Goal: Information Seeking & Learning: Understand process/instructions

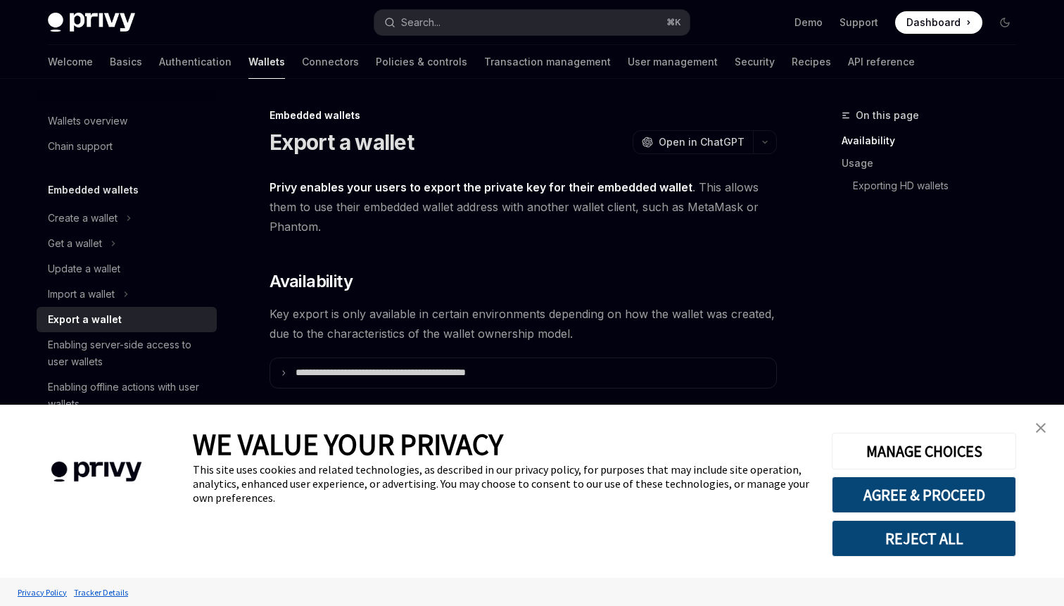
click at [1047, 429] on link "close banner" at bounding box center [1041, 428] width 28 height 28
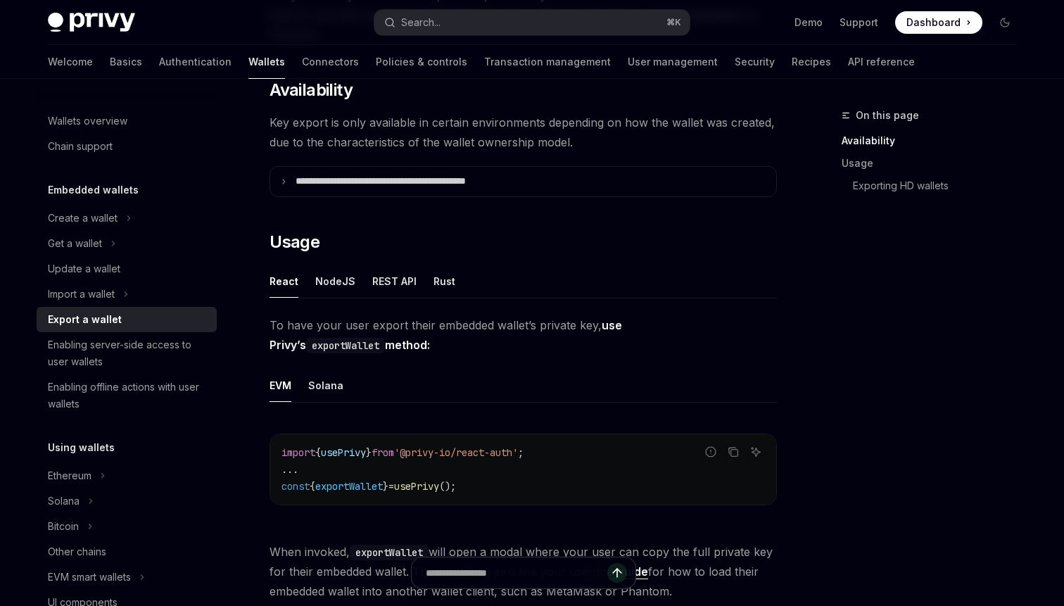
scroll to position [194, 0]
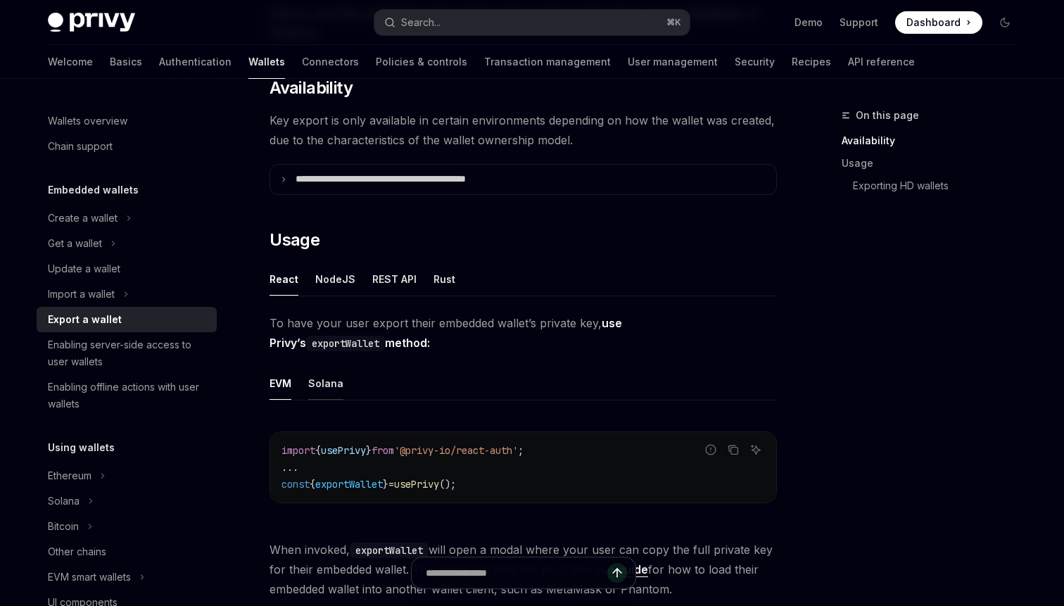
click at [327, 388] on div "Solana" at bounding box center [325, 383] width 35 height 33
click at [330, 279] on div "NodeJS" at bounding box center [335, 279] width 40 height 33
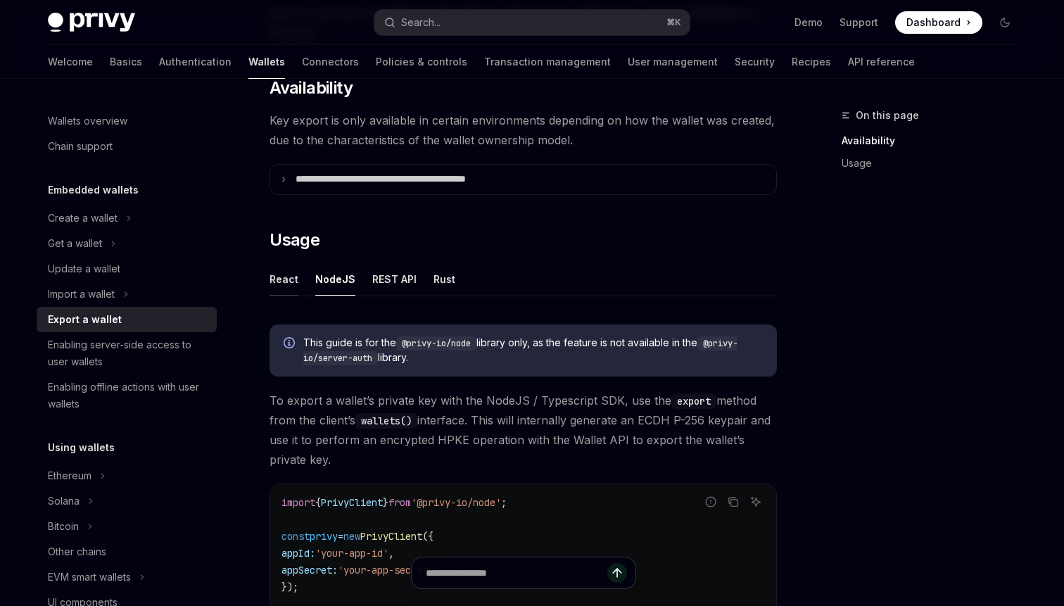
click at [292, 280] on div "React" at bounding box center [284, 279] width 29 height 33
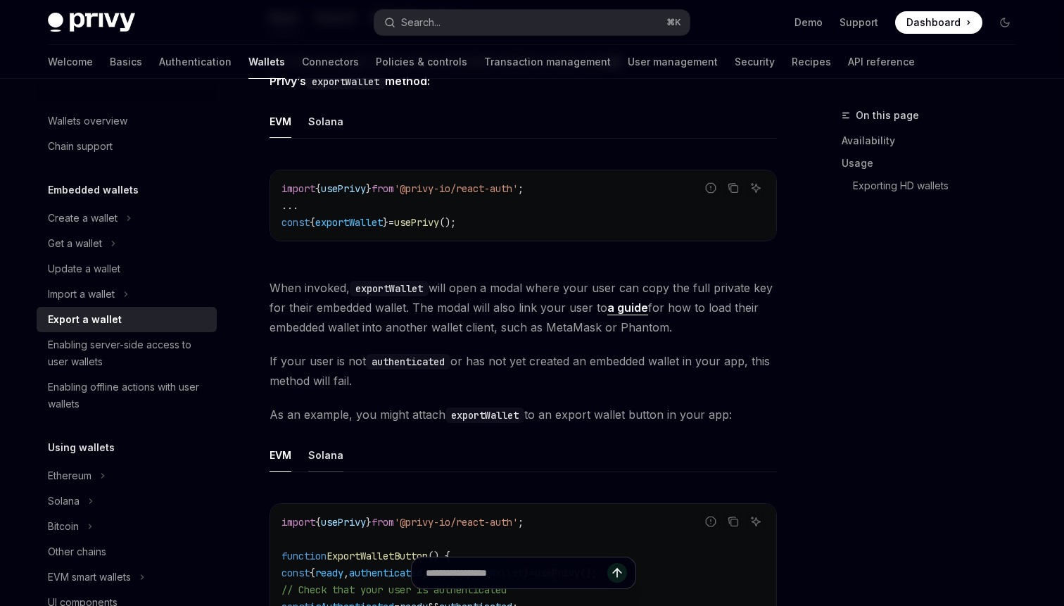
scroll to position [420, 0]
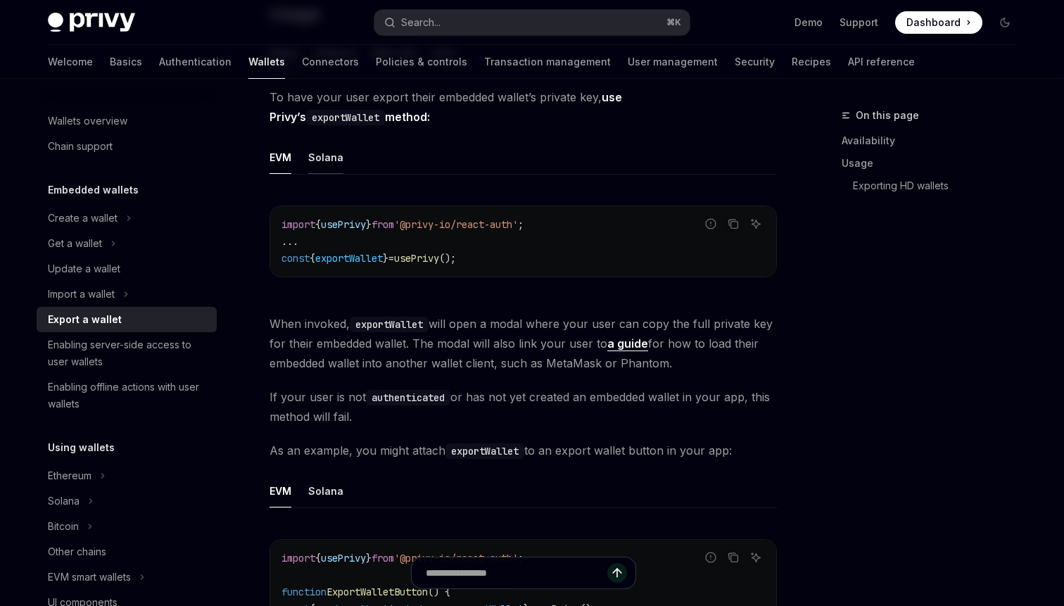
click at [328, 168] on div "Solana" at bounding box center [325, 157] width 35 height 33
click at [332, 498] on div "Solana" at bounding box center [325, 490] width 35 height 33
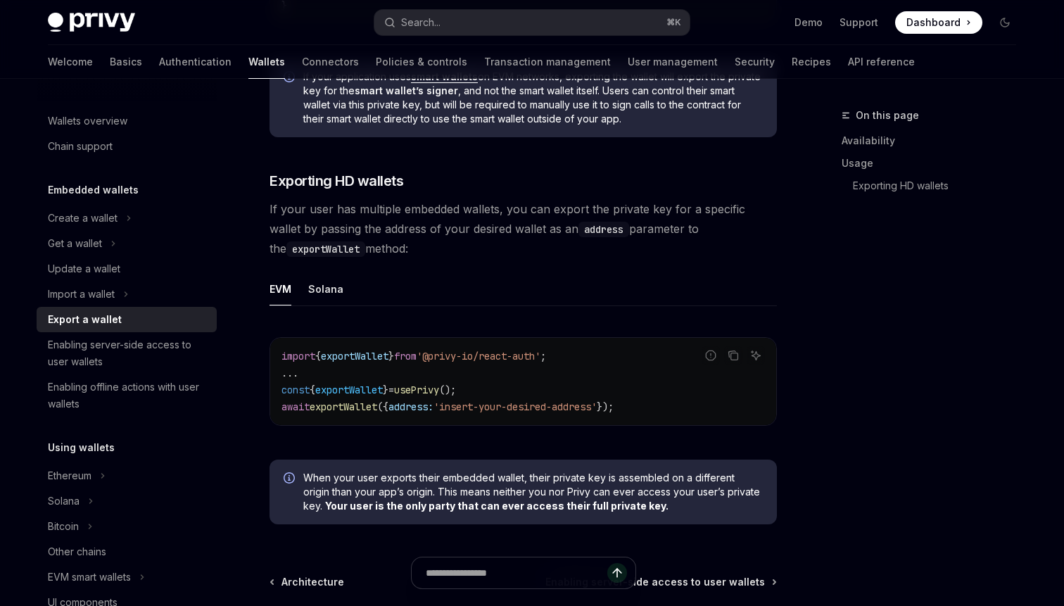
scroll to position [1299, 0]
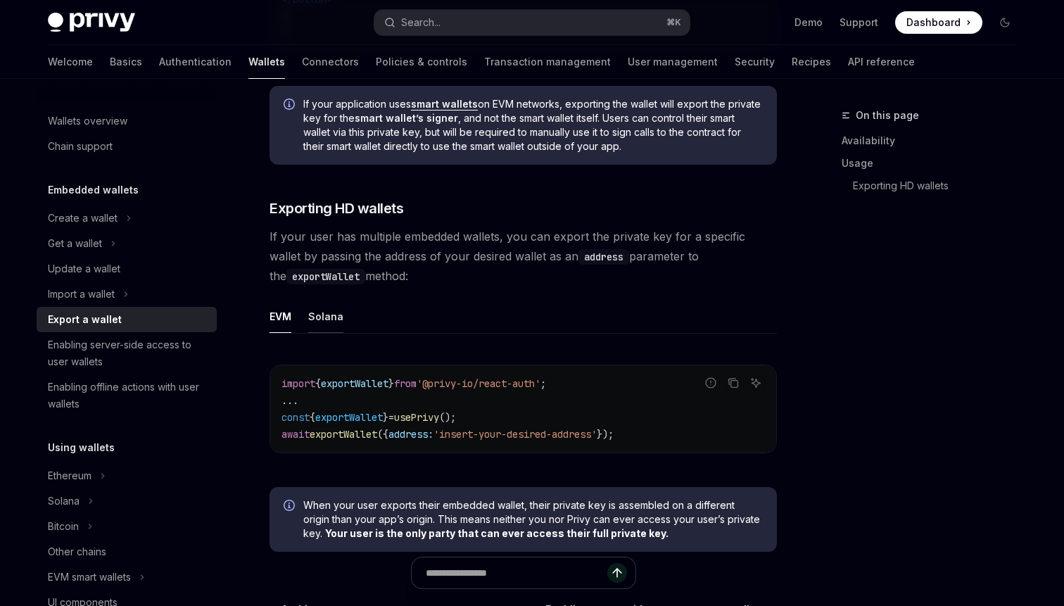
click at [315, 326] on div "Solana" at bounding box center [325, 316] width 35 height 33
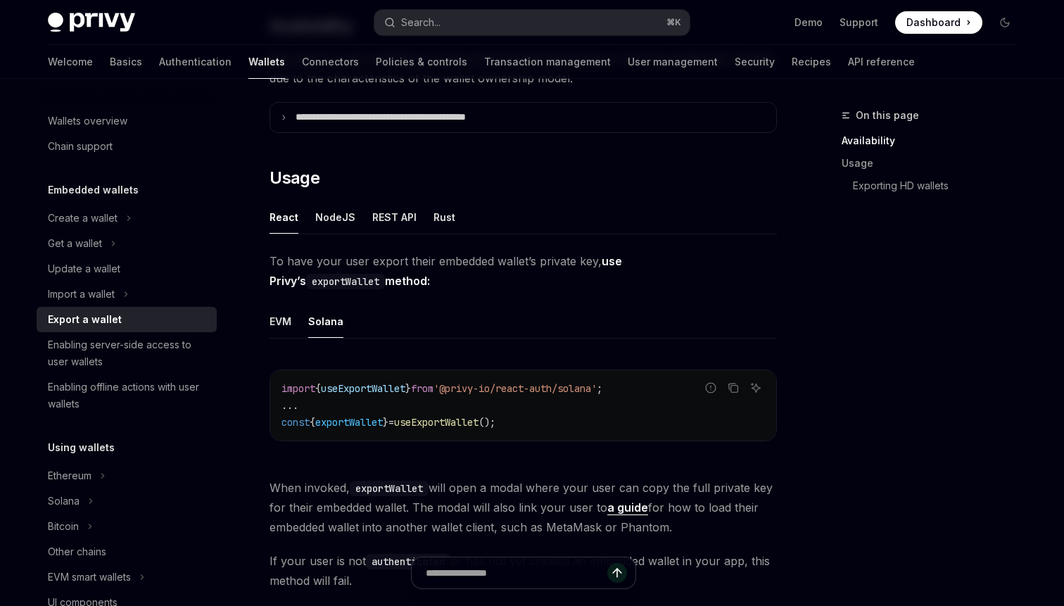
scroll to position [255, 0]
click at [315, 329] on div "Solana" at bounding box center [325, 321] width 35 height 33
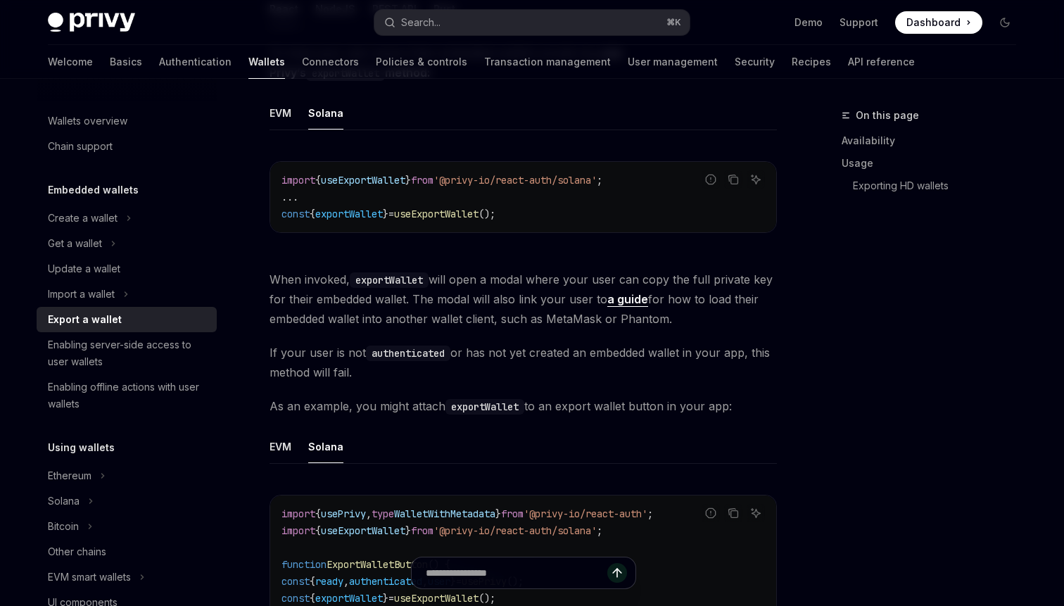
scroll to position [488, 0]
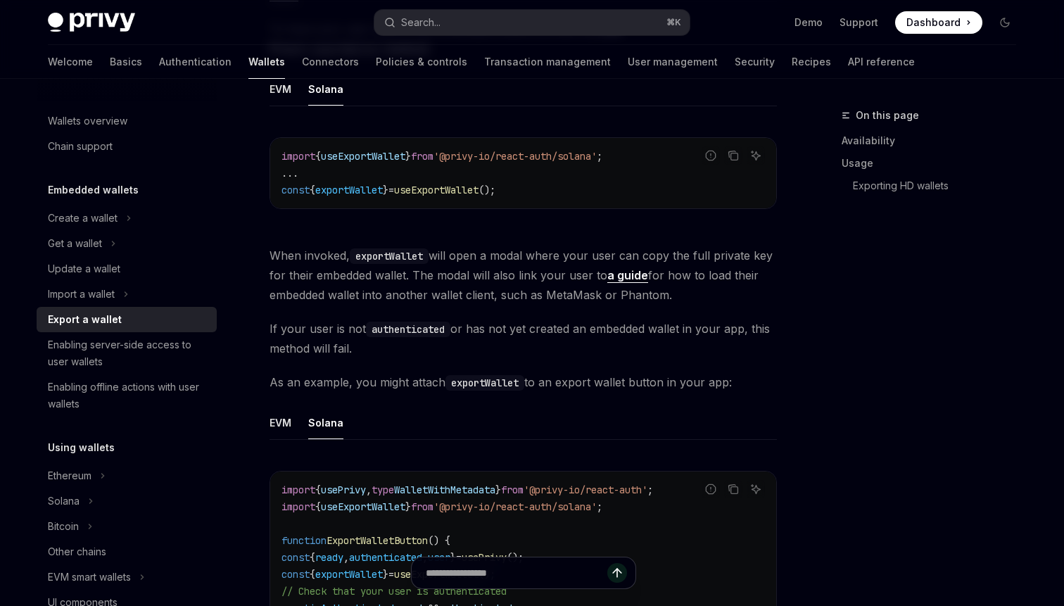
click at [329, 424] on div "Solana" at bounding box center [325, 422] width 35 height 33
type textarea "*"
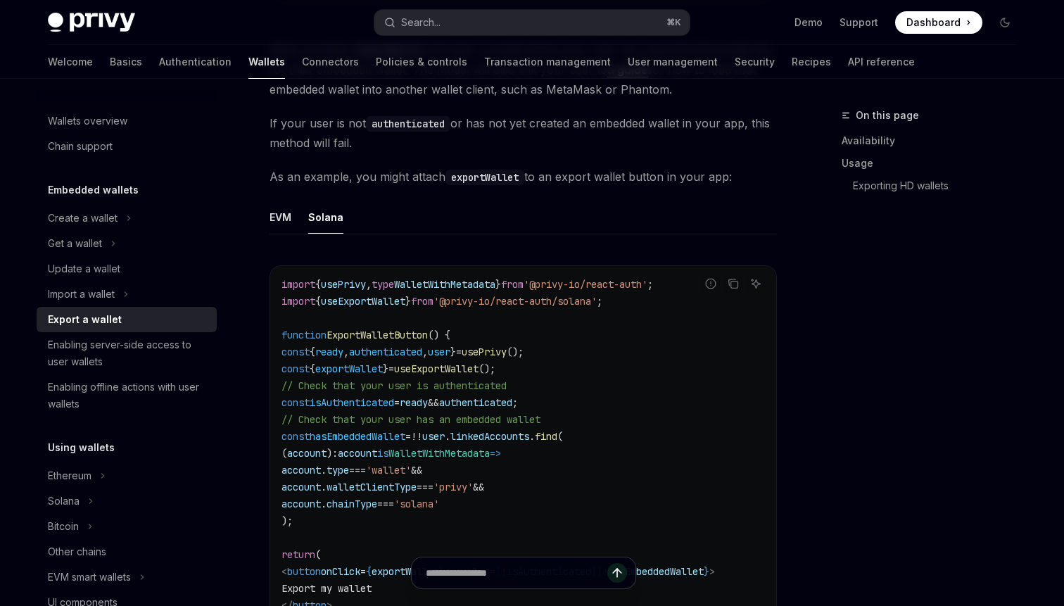
scroll to position [717, 0]
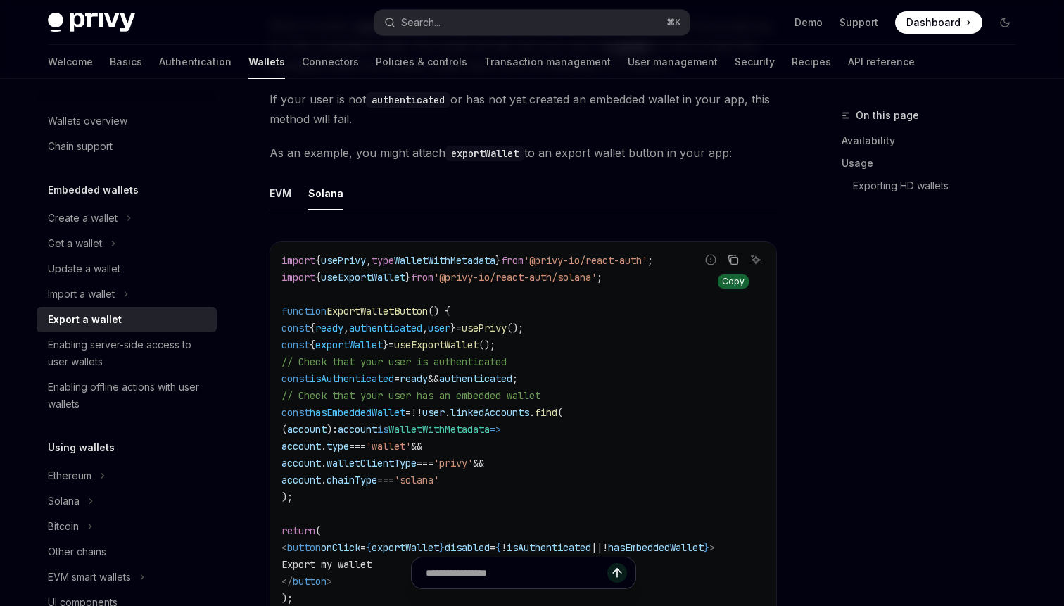
click at [738, 260] on icon "Copy the contents from the code block" at bounding box center [734, 260] width 7 height 7
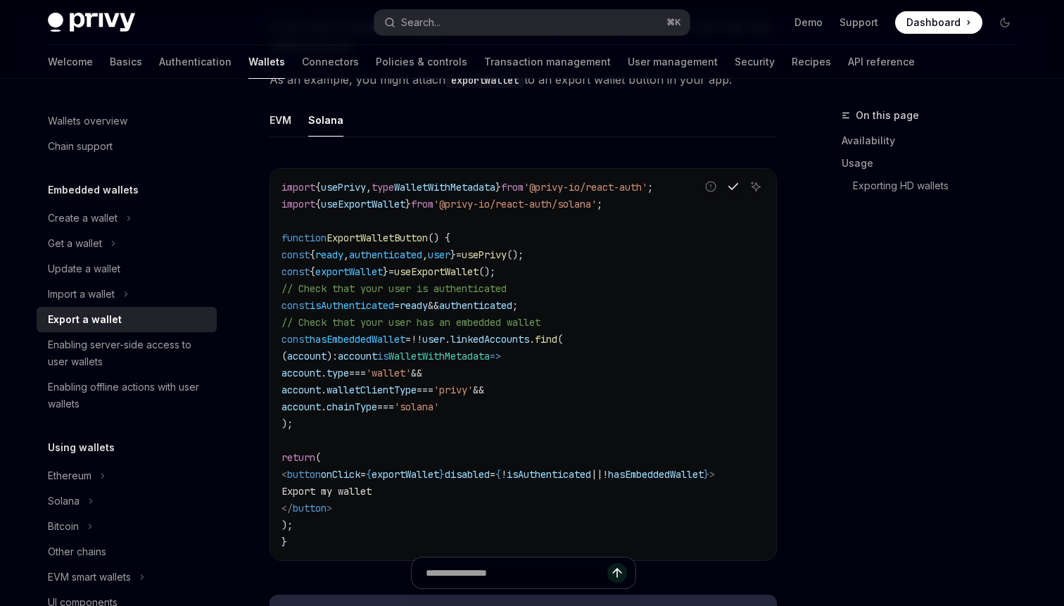
scroll to position [803, 0]
